Goal: Find specific page/section: Find specific page/section

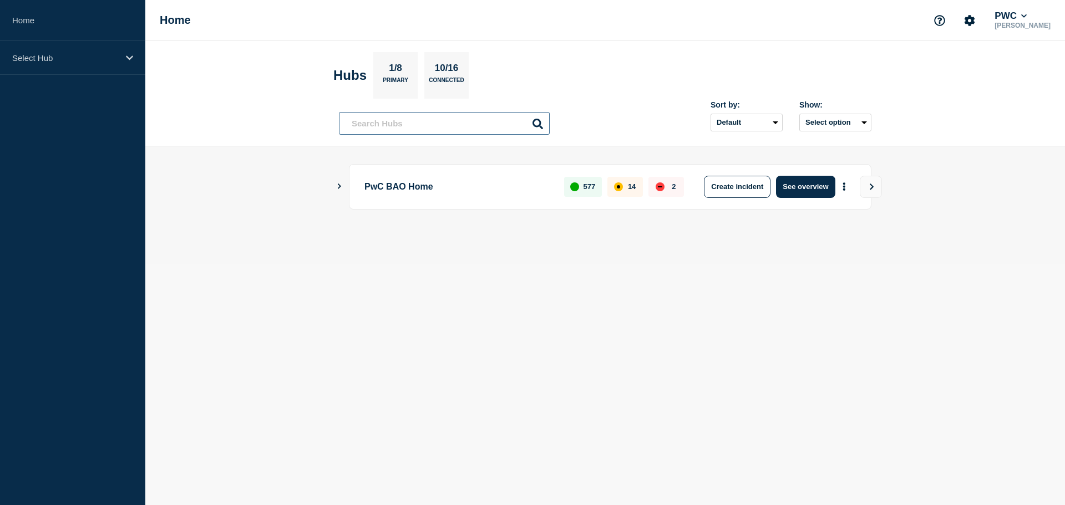
click at [492, 125] on input "text" at bounding box center [444, 123] width 211 height 23
type input "pmdm"
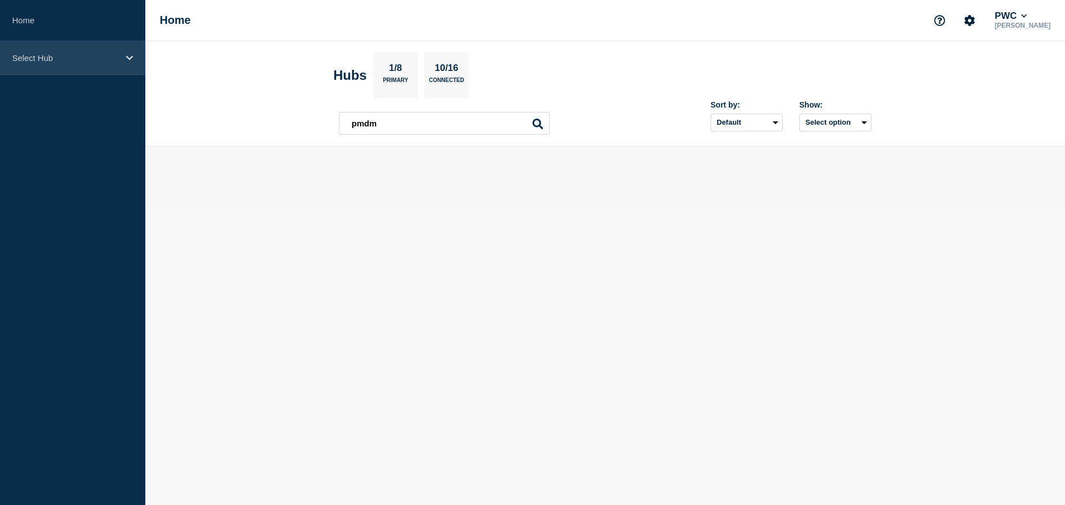
click at [138, 58] on div "Select Hub" at bounding box center [72, 58] width 145 height 34
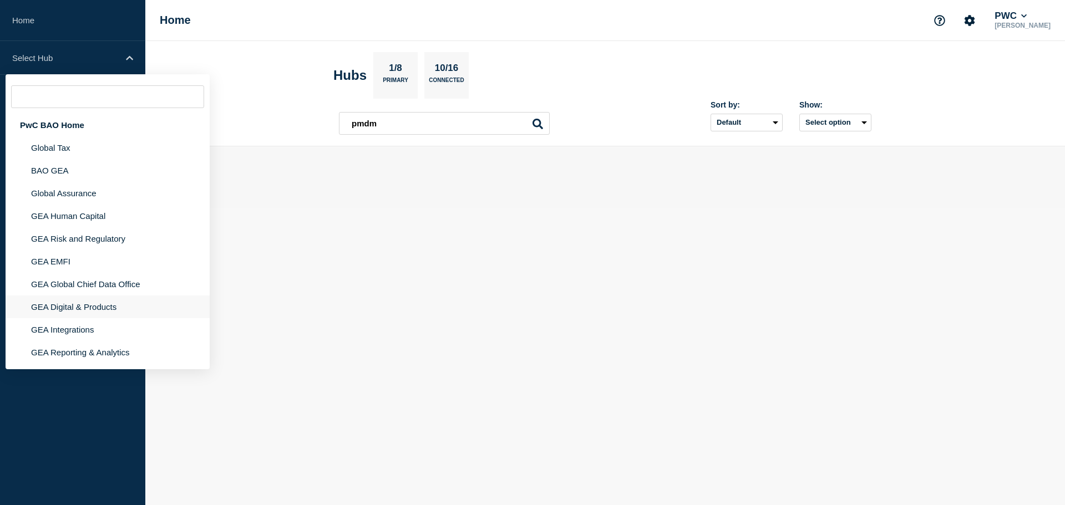
drag, startPoint x: 101, startPoint y: 290, endPoint x: 107, endPoint y: 291, distance: 6.1
click at [101, 290] on li "GEA Global Chief Data Office" at bounding box center [108, 284] width 204 height 23
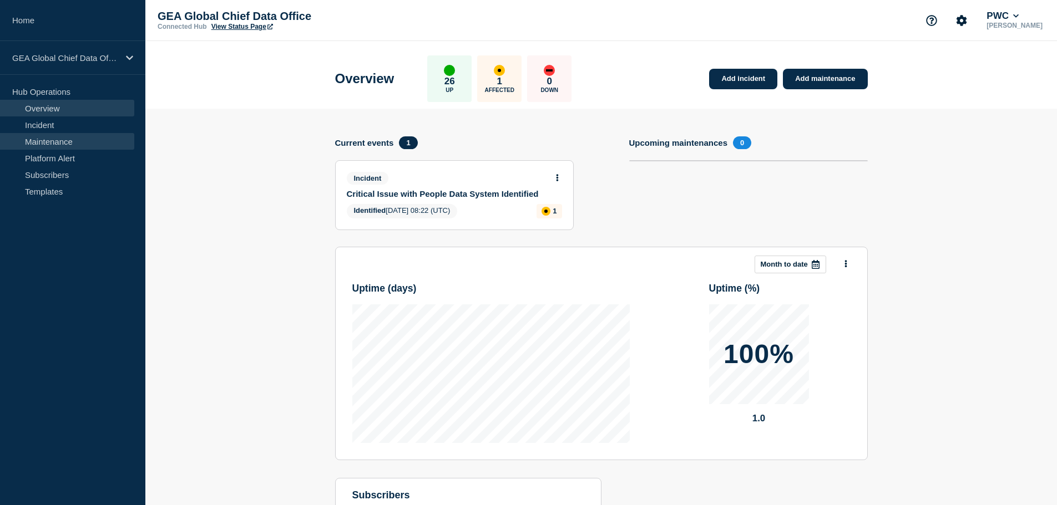
click at [48, 143] on link "Maintenance" at bounding box center [67, 141] width 134 height 17
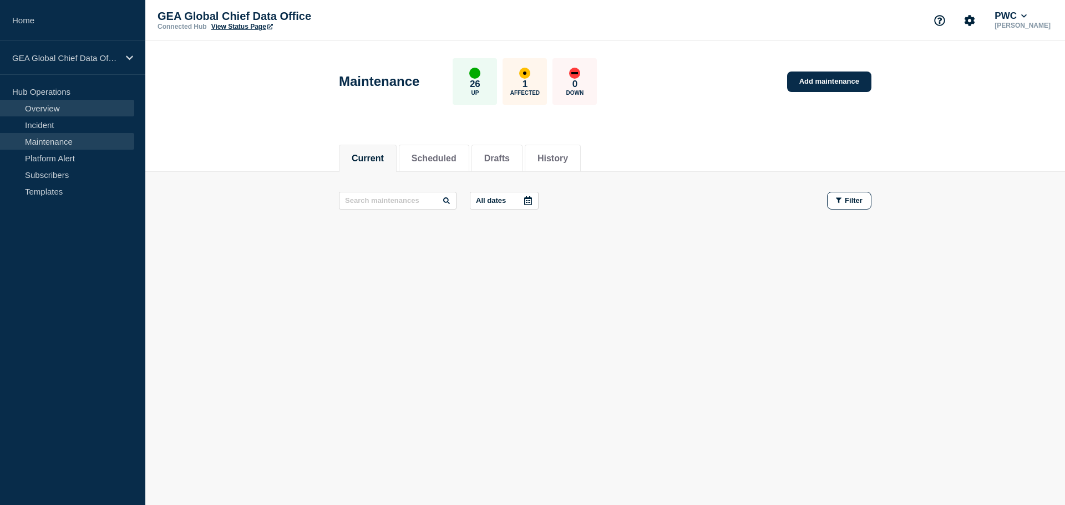
click at [47, 110] on link "Overview" at bounding box center [67, 108] width 134 height 17
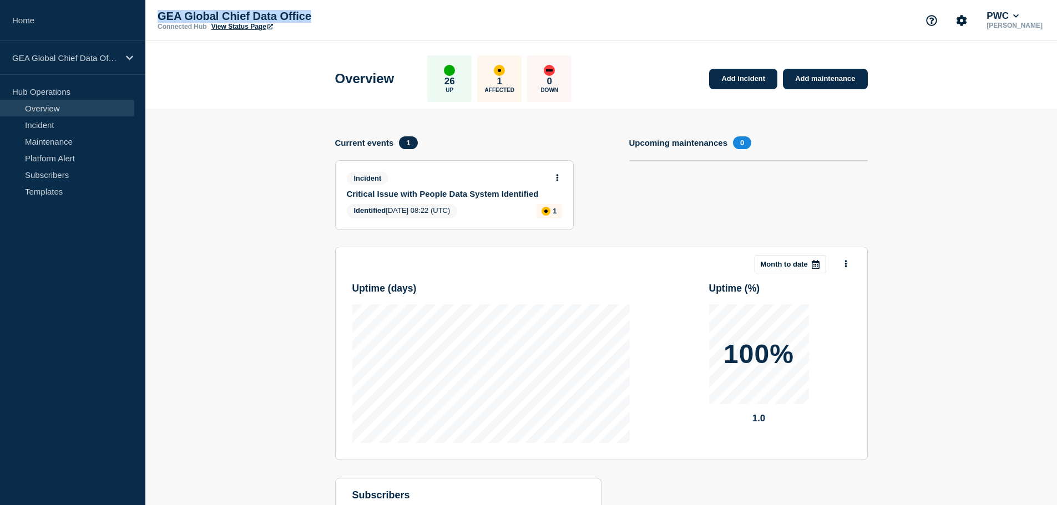
drag, startPoint x: 325, startPoint y: 18, endPoint x: 148, endPoint y: 16, distance: 176.4
click at [148, 16] on div "GEA Global Chief Data Office Connected Hub View Status Page PWC [PERSON_NAME]" at bounding box center [600, 20] width 911 height 41
copy p "GEA Global Chief Data Office"
click at [263, 243] on section "Add incident Add maintenance Current events 1 Incident Critical Issue with Peop…" at bounding box center [600, 353] width 911 height 489
